Goal: Task Accomplishment & Management: Manage account settings

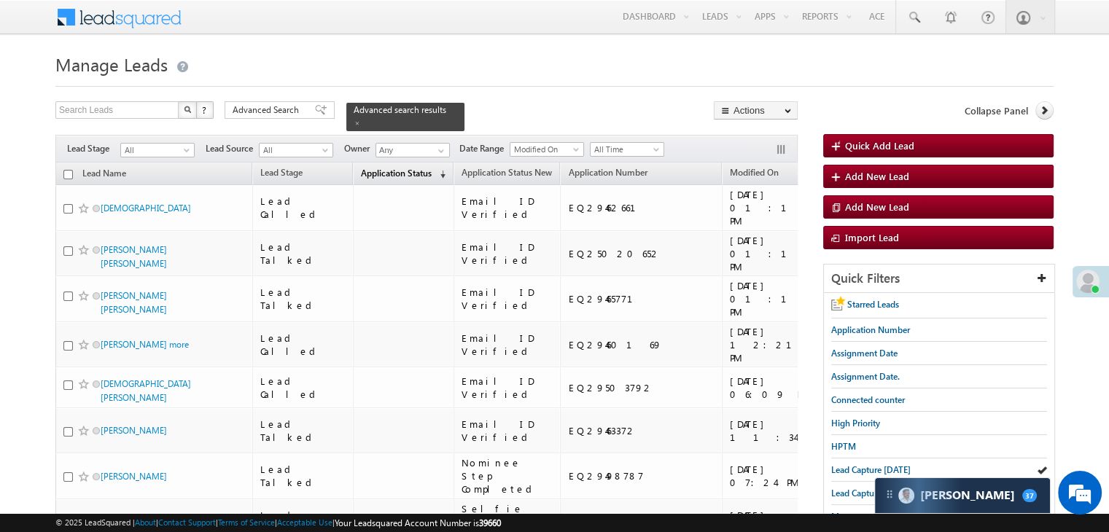
click at [434, 168] on span "(sorted descending)" at bounding box center [440, 174] width 12 height 12
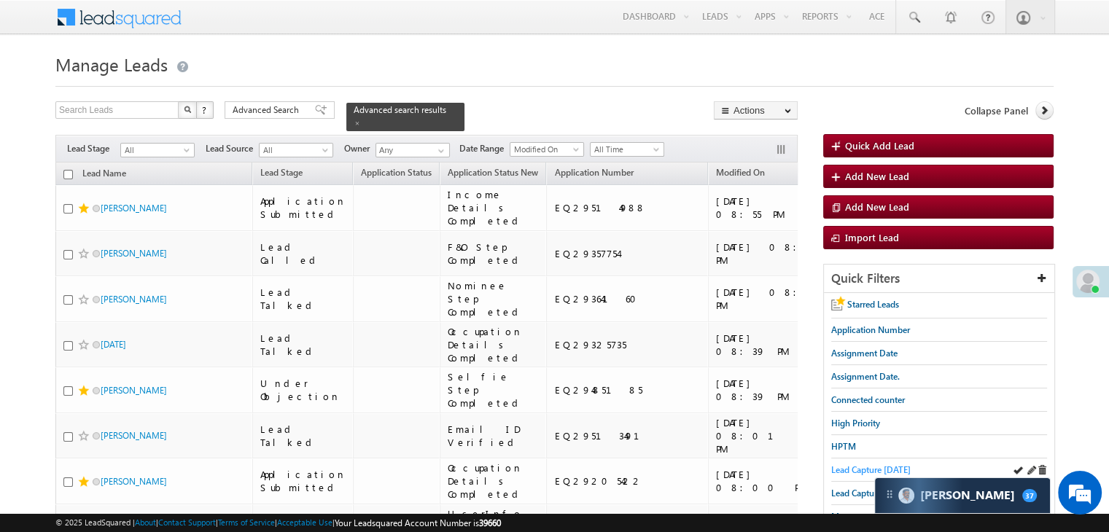
click at [854, 467] on span "Lead Capture [DATE]" at bounding box center [870, 469] width 79 height 11
